Goal: Task Accomplishment & Management: Manage account settings

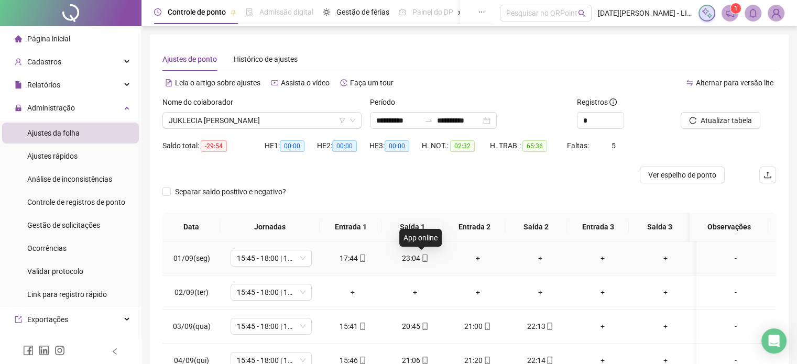
click at [422, 257] on icon "mobile" at bounding box center [424, 258] width 5 height 7
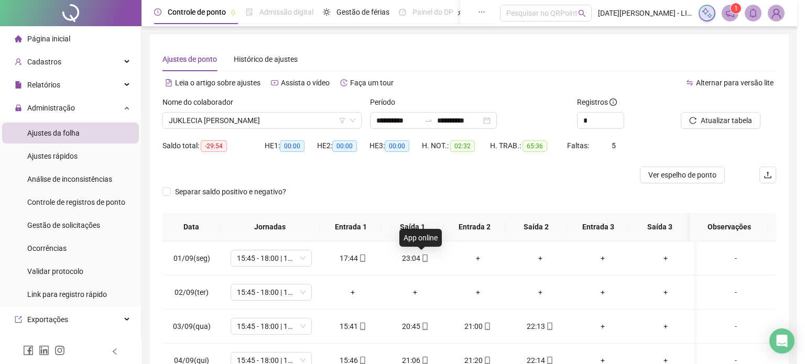
type input "**********"
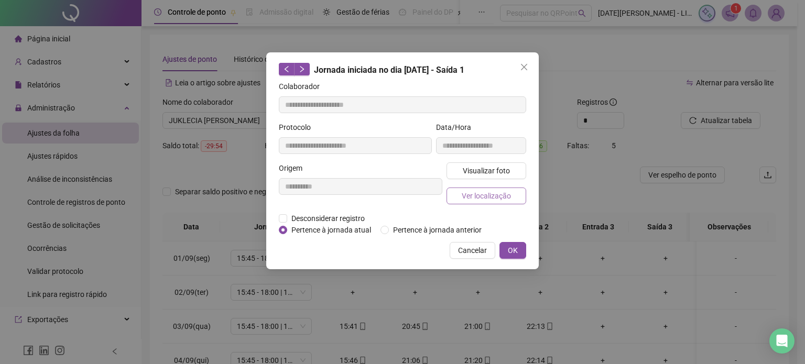
click at [483, 198] on span "Ver localização" at bounding box center [486, 196] width 49 height 12
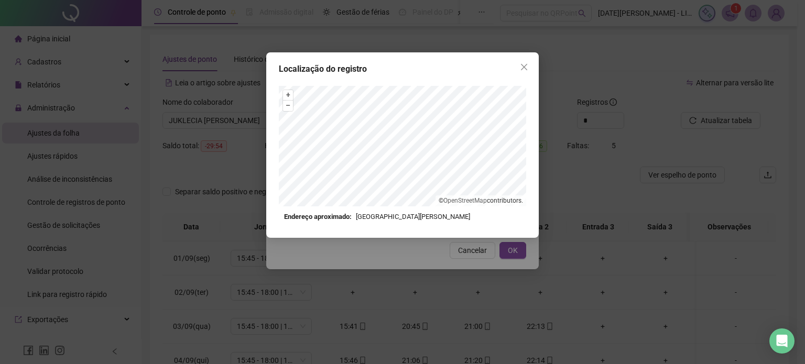
click at [430, 230] on div "Localização do registro + – ⇧ › © OpenStreetMap contributors. Endereço aproxima…" at bounding box center [402, 145] width 272 height 186
drag, startPoint x: 505, startPoint y: 209, endPoint x: 413, endPoint y: 255, distance: 103.4
click at [413, 255] on div "Localização do registro + – ⇧ › © OpenStreetMap contributors. Endereço aproxima…" at bounding box center [402, 182] width 805 height 364
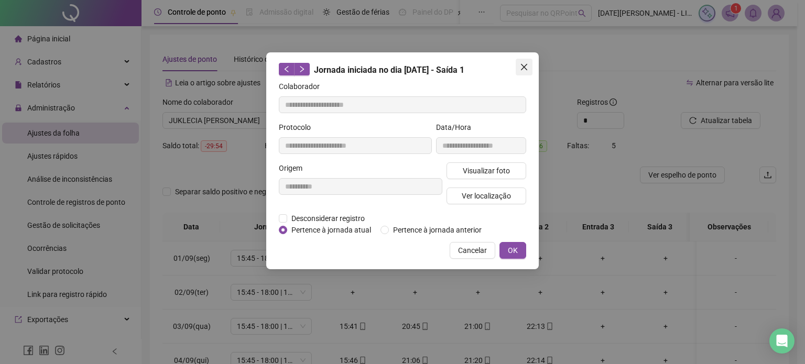
click at [522, 69] on icon "close" at bounding box center [524, 67] width 8 height 8
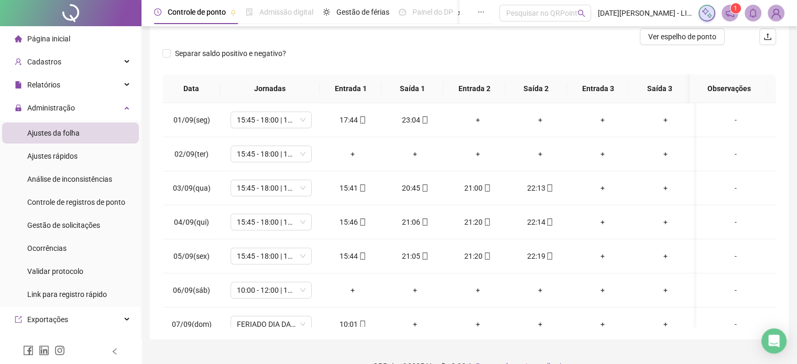
scroll to position [140, 0]
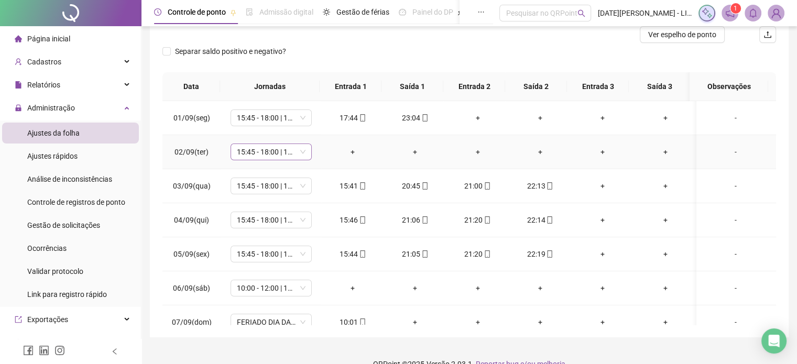
click at [293, 147] on span "15:45 - 18:00 | 18:15 - 22:00" at bounding box center [271, 152] width 69 height 16
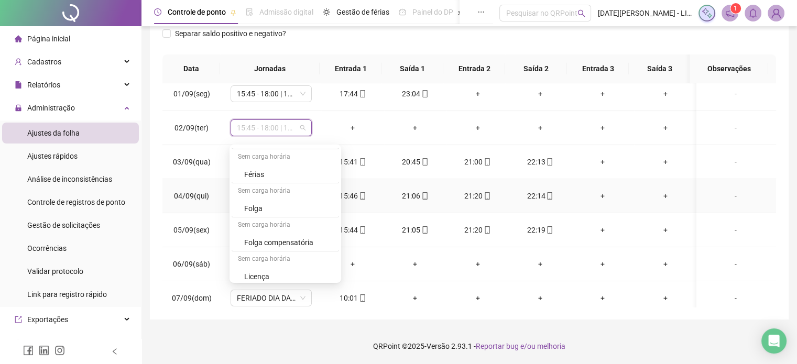
scroll to position [0, 0]
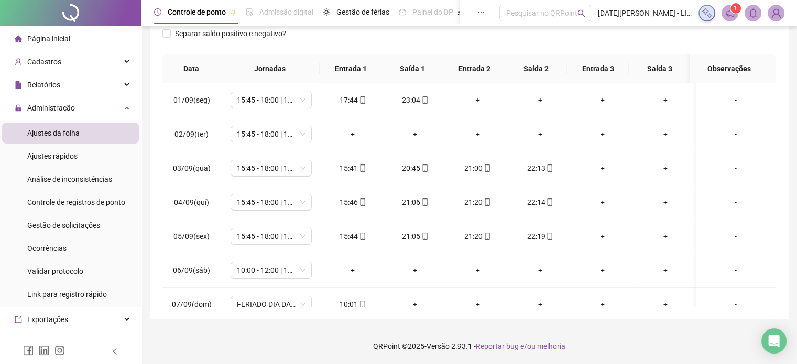
click at [159, 135] on div "**********" at bounding box center [469, 97] width 639 height 443
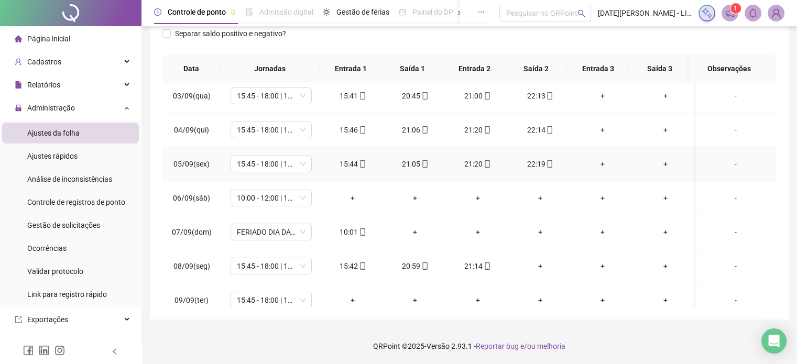
scroll to position [73, 0]
click at [411, 230] on div "+" at bounding box center [416, 232] width 46 height 12
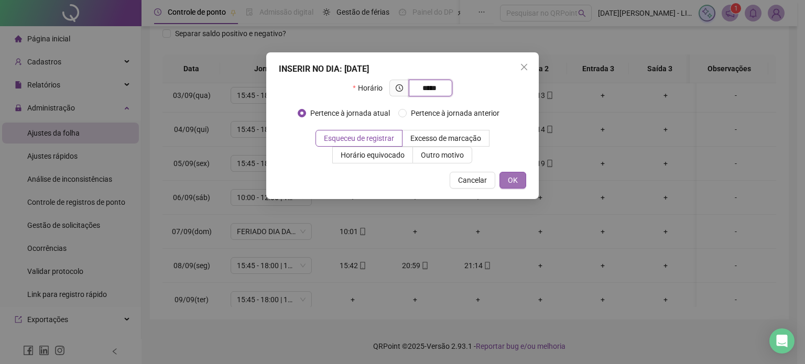
type input "*****"
click at [515, 182] on span "OK" at bounding box center [513, 181] width 10 height 12
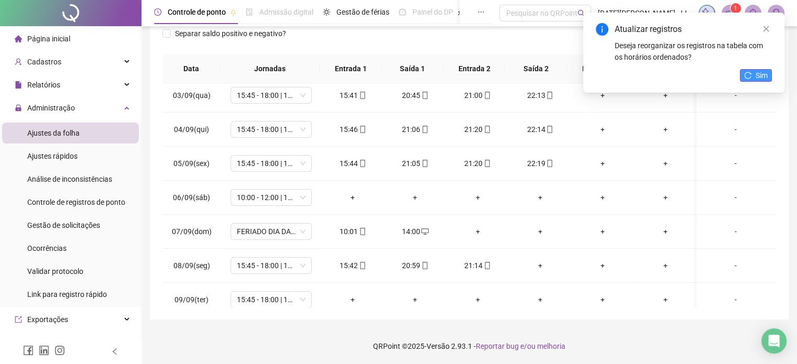
click at [753, 73] on button "Sim" at bounding box center [756, 75] width 32 height 13
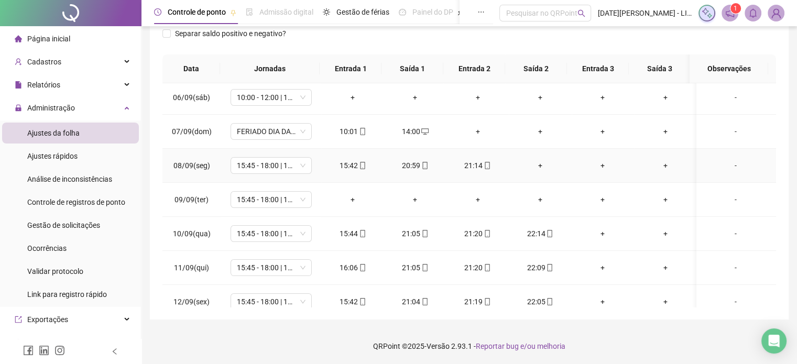
scroll to position [171, 0]
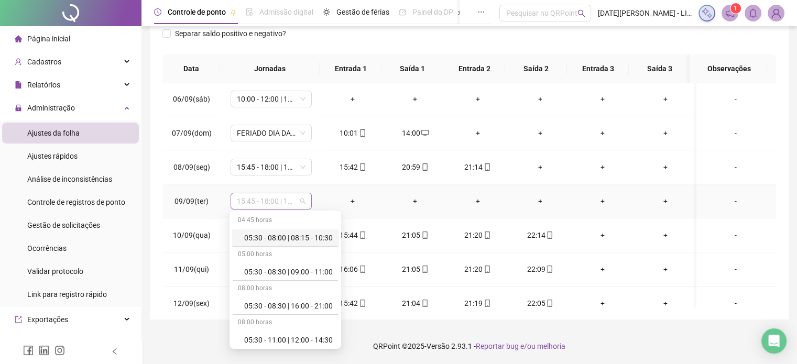
click at [298, 202] on span "15:45 - 18:00 | 18:15 - 22:00" at bounding box center [271, 201] width 69 height 16
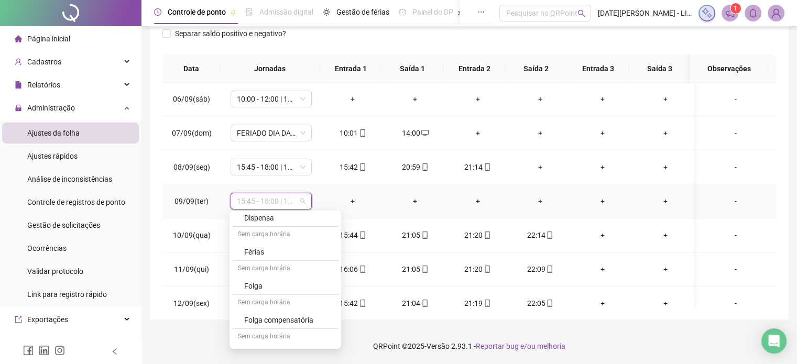
scroll to position [1292, 0]
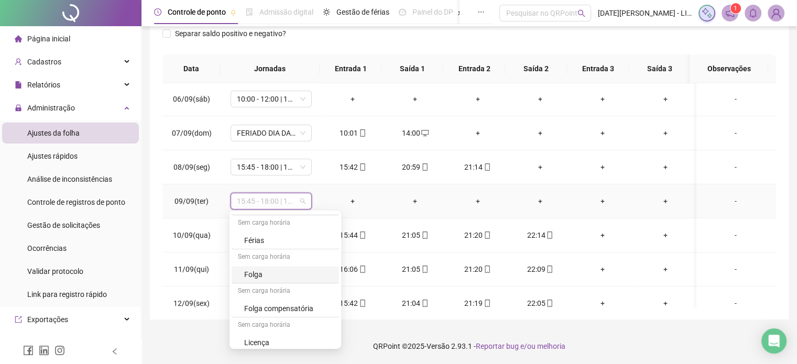
click at [277, 271] on div "Folga" at bounding box center [288, 275] width 89 height 12
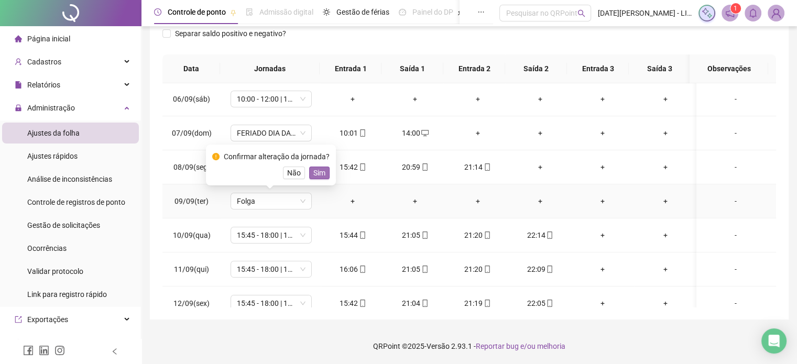
click at [321, 172] on span "Sim" at bounding box center [319, 173] width 12 height 12
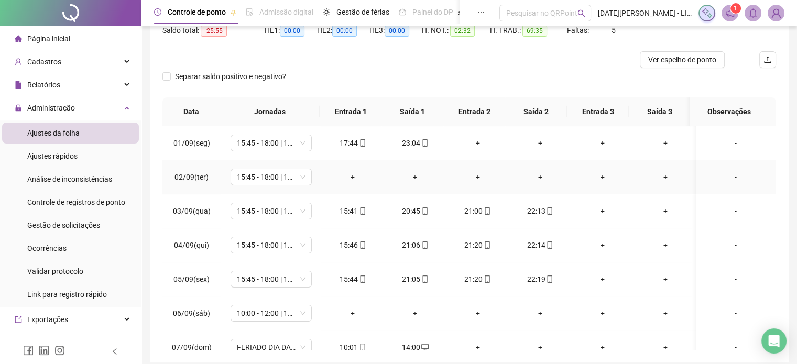
scroll to position [117, 0]
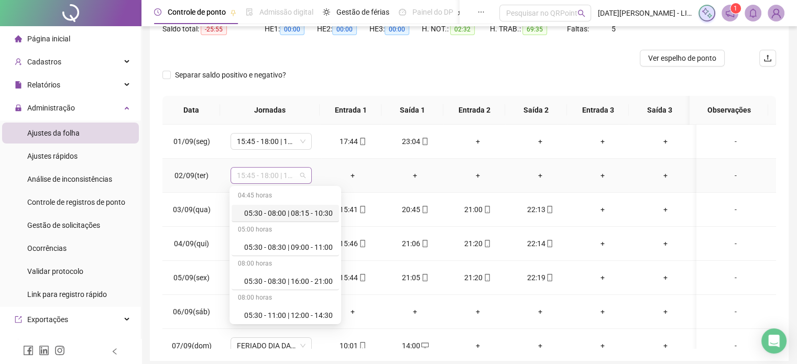
click at [283, 175] on span "15:45 - 18:00 | 18:15 - 22:00" at bounding box center [271, 176] width 69 height 16
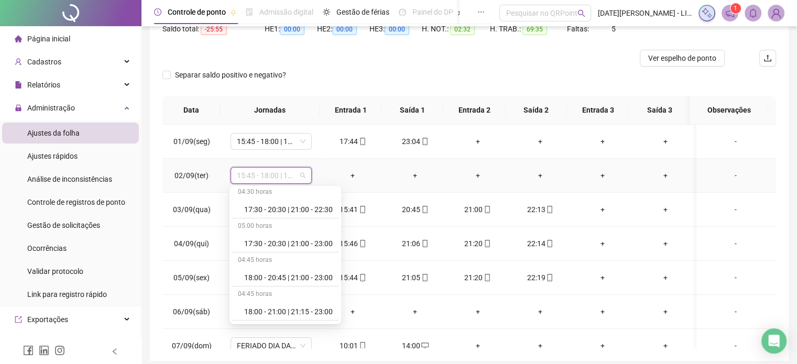
scroll to position [1292, 0]
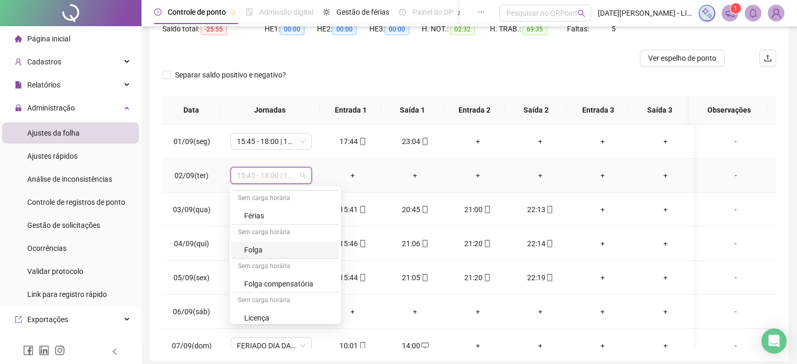
click at [259, 245] on div "Folga" at bounding box center [288, 250] width 89 height 12
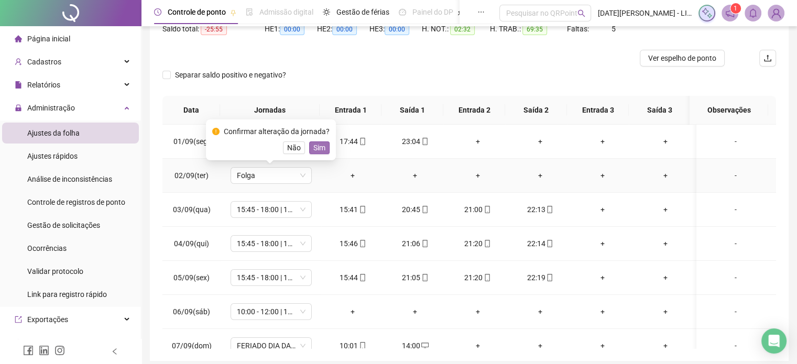
click at [321, 148] on span "Sim" at bounding box center [319, 148] width 12 height 12
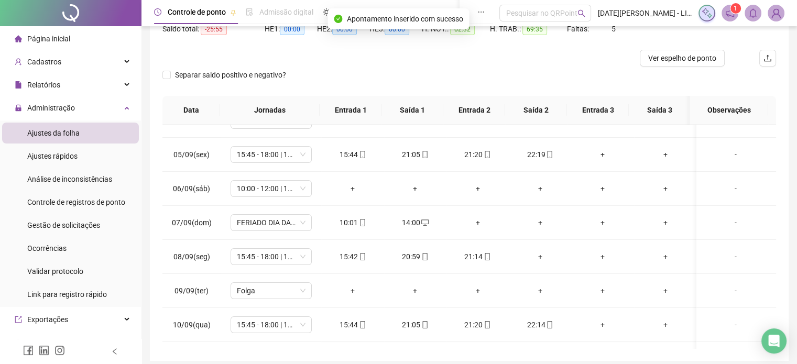
scroll to position [126, 0]
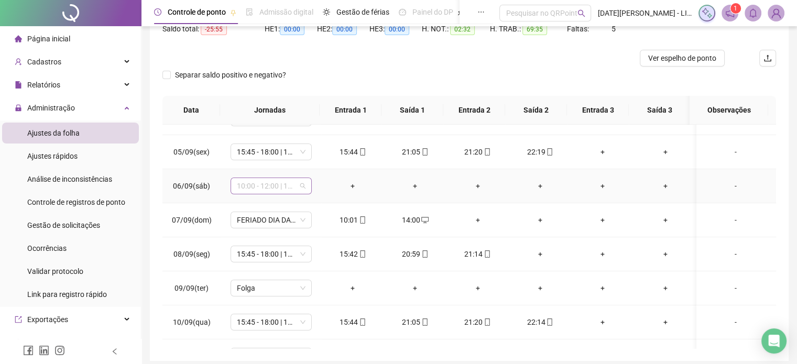
click at [289, 179] on span "10:00 - 12:00 | 12:15 - 16:00" at bounding box center [271, 186] width 69 height 16
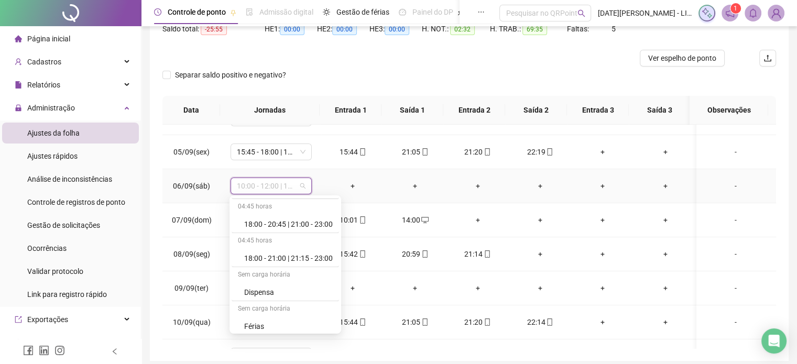
scroll to position [1292, 0]
click at [272, 256] on div "Folga" at bounding box center [288, 260] width 89 height 12
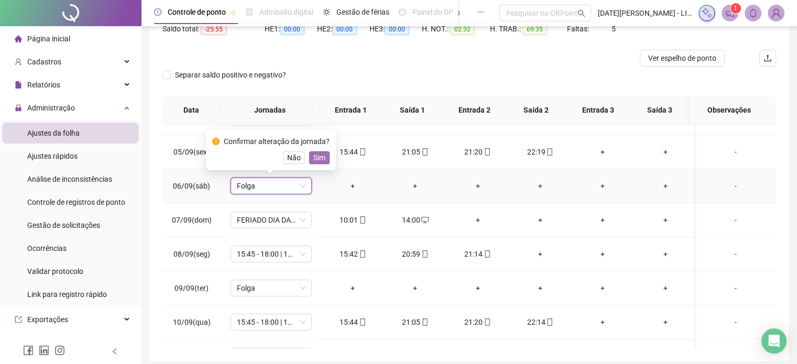
click at [323, 160] on span "Sim" at bounding box center [319, 158] width 12 height 12
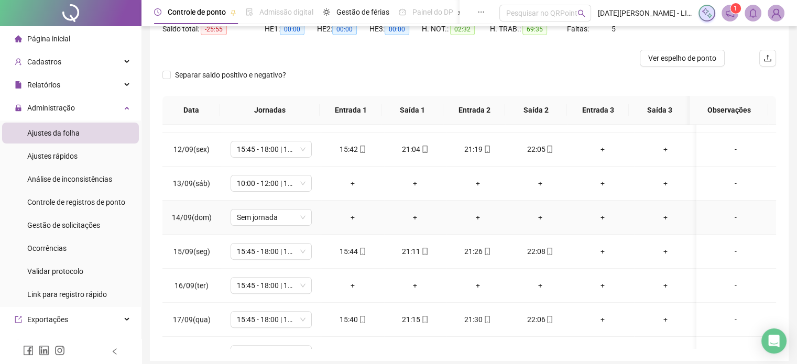
scroll to position [370, 0]
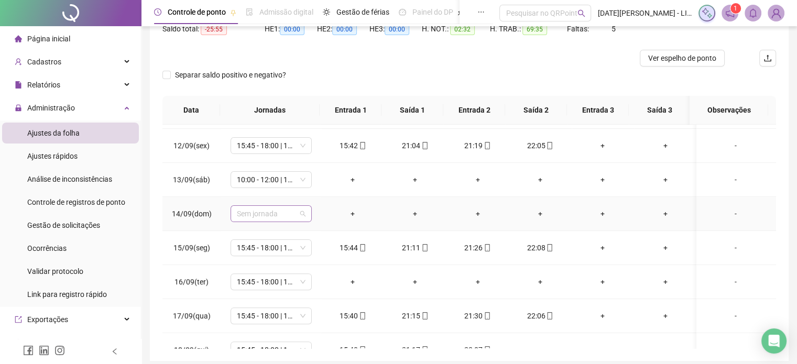
click at [297, 212] on span "Sem jornada" at bounding box center [271, 214] width 69 height 16
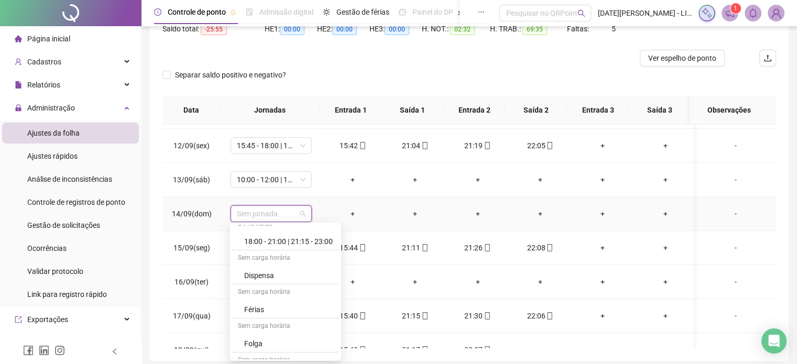
scroll to position [1292, 0]
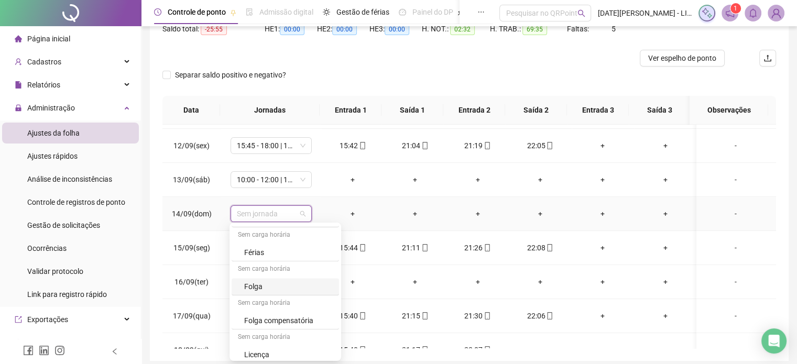
click at [286, 281] on div "Folga" at bounding box center [288, 287] width 89 height 12
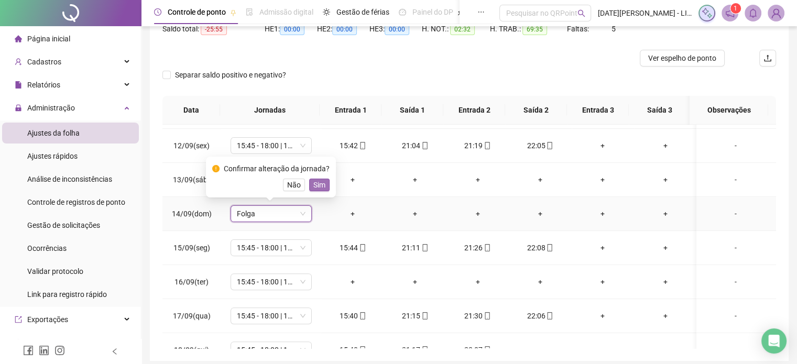
click at [319, 189] on span "Sim" at bounding box center [319, 185] width 12 height 12
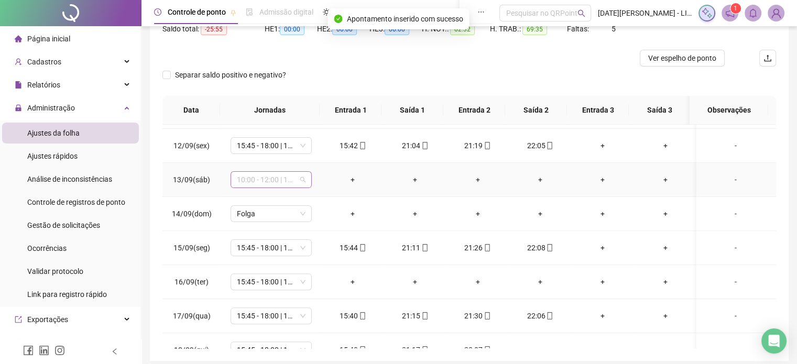
click at [283, 181] on span "10:00 - 12:00 | 12:15 - 16:00" at bounding box center [271, 180] width 69 height 16
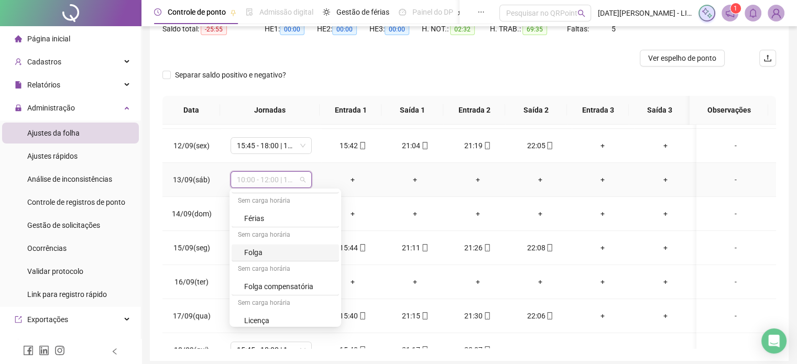
click at [275, 252] on div "Folga" at bounding box center [288, 253] width 89 height 12
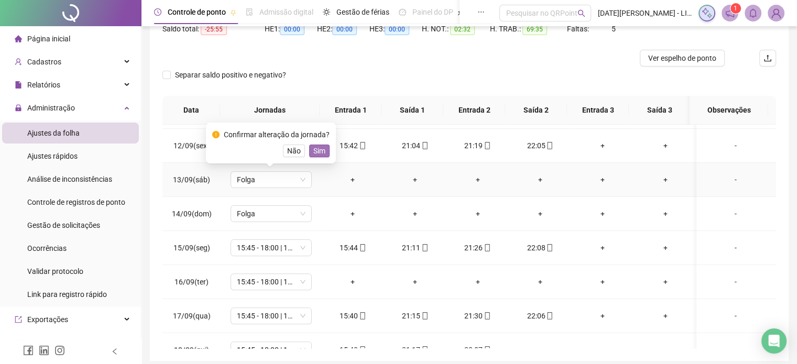
click at [320, 154] on span "Sim" at bounding box center [319, 151] width 12 height 12
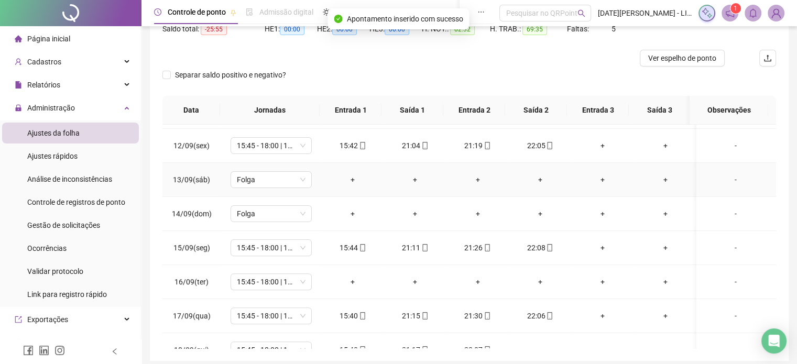
scroll to position [395, 0]
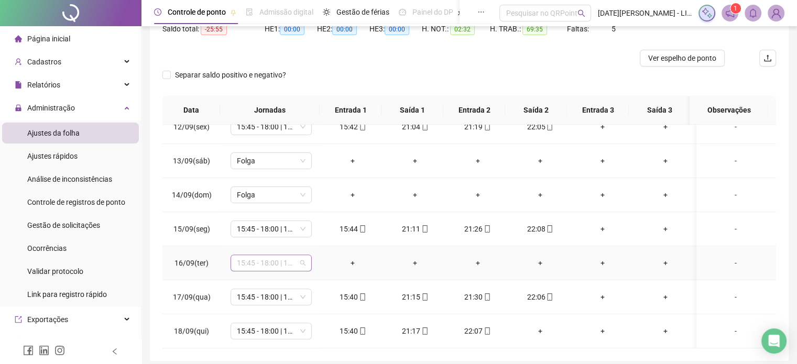
click at [272, 255] on span "15:45 - 18:00 | 18:15 - 22:00" at bounding box center [271, 263] width 69 height 16
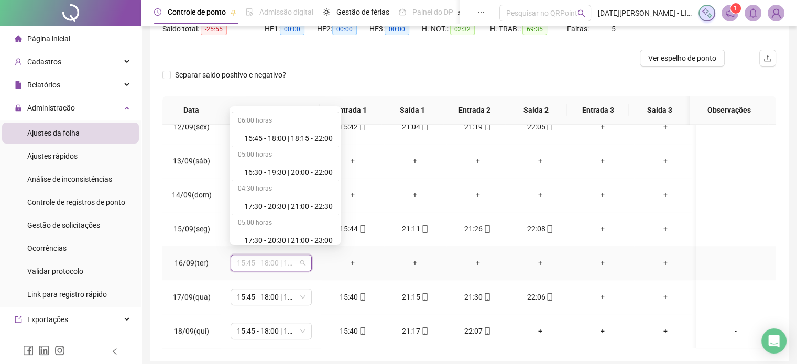
scroll to position [1292, 0]
click at [279, 169] on div "Folga" at bounding box center [288, 171] width 89 height 12
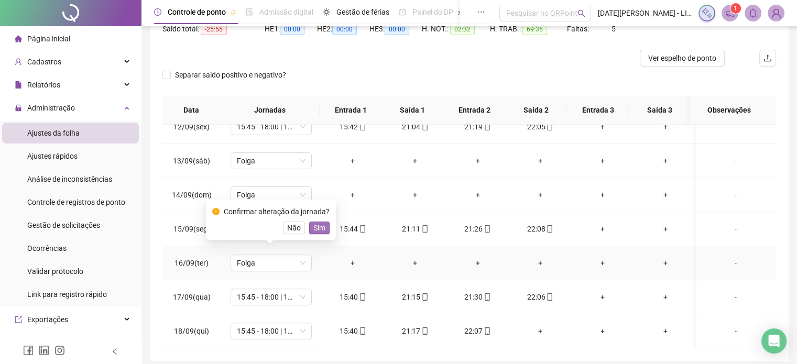
click at [316, 231] on span "Sim" at bounding box center [319, 228] width 12 height 12
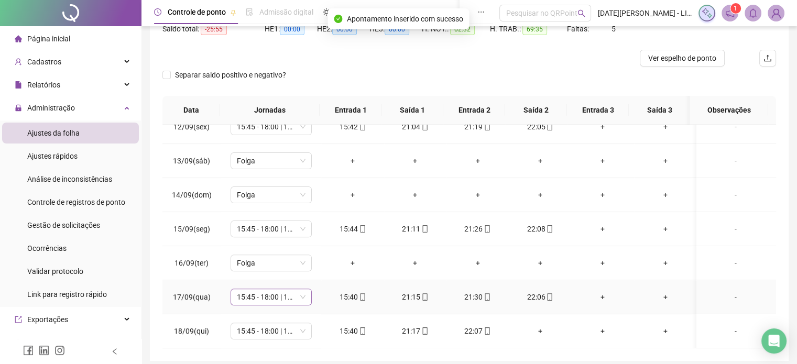
click at [298, 295] on span "15:45 - 18:00 | 18:15 - 22:00" at bounding box center [271, 297] width 69 height 16
click at [536, 327] on div "+" at bounding box center [540, 331] width 46 height 12
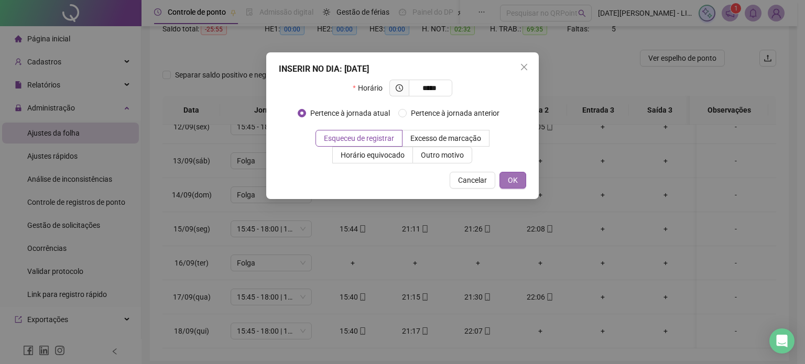
type input "*****"
click at [516, 182] on span "OK" at bounding box center [513, 181] width 10 height 12
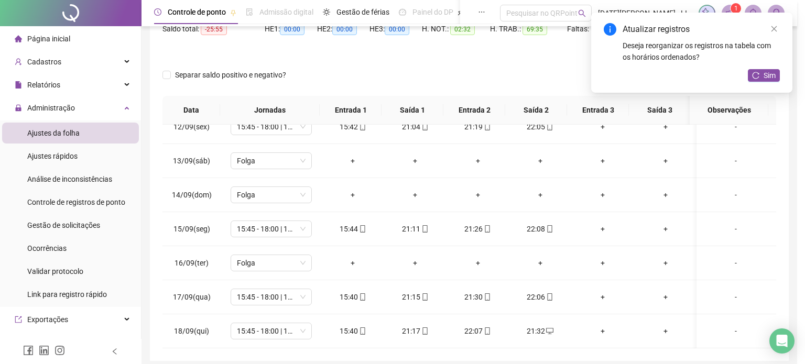
scroll to position [387, 0]
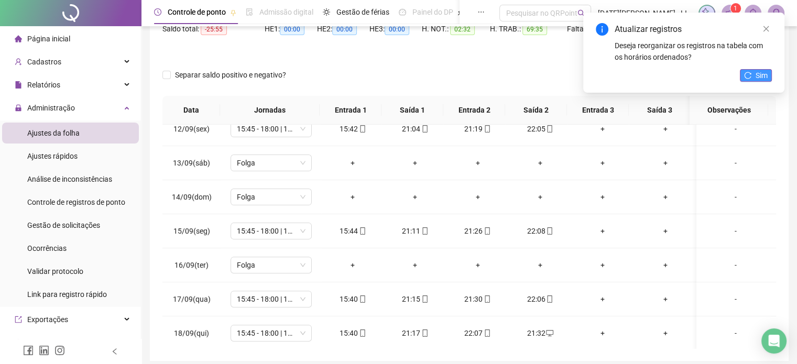
click at [755, 73] on button "Sim" at bounding box center [756, 75] width 32 height 13
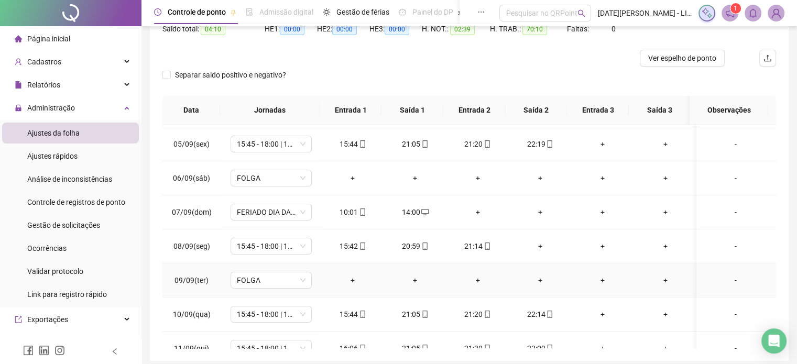
scroll to position [133, 0]
click at [537, 249] on div "+" at bounding box center [540, 247] width 46 height 12
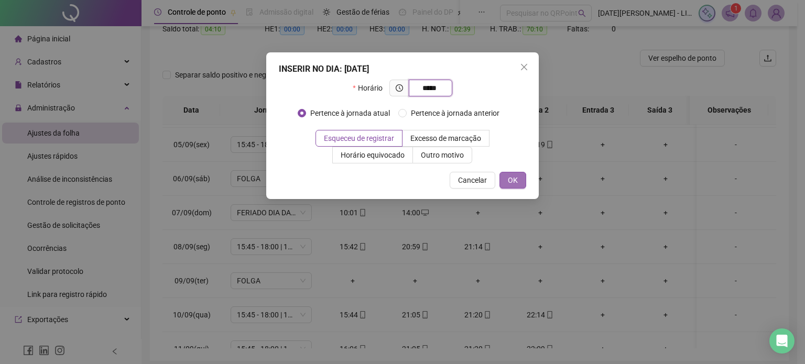
type input "*****"
click at [524, 184] on button "OK" at bounding box center [512, 180] width 27 height 17
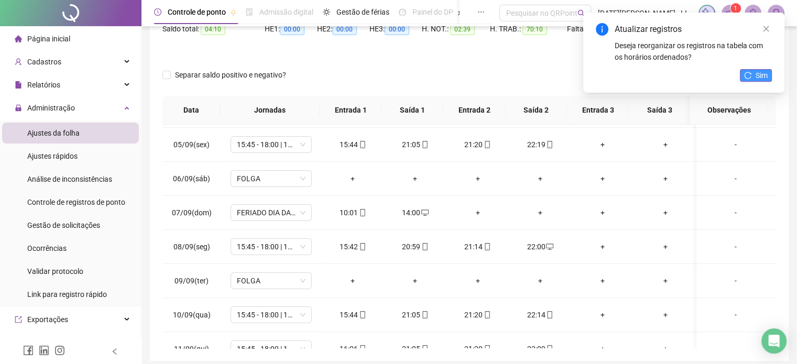
click at [751, 78] on icon "reload" at bounding box center [747, 75] width 7 height 7
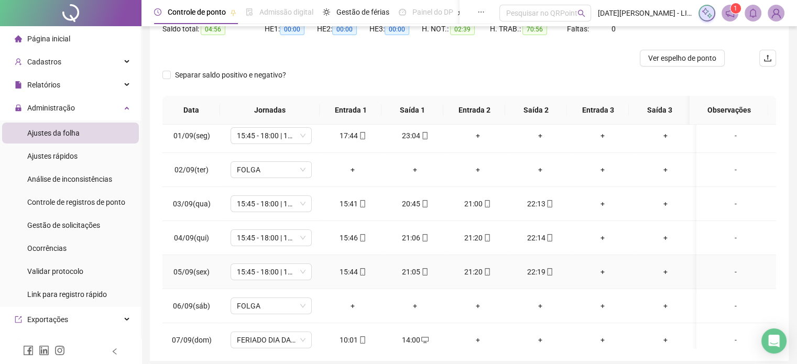
scroll to position [0, 0]
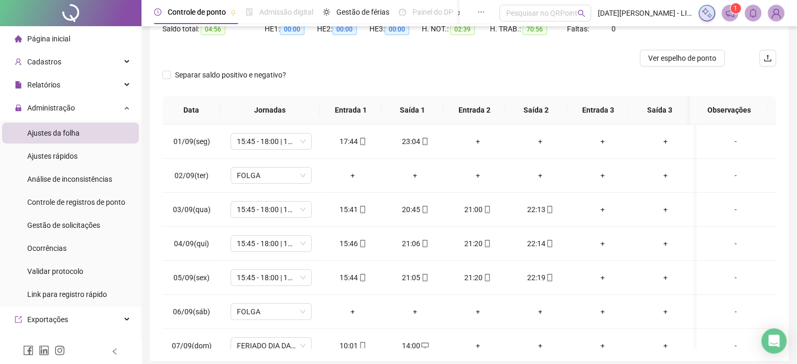
click at [386, 61] on div at bounding box center [392, 58] width 460 height 17
